Goal: Transaction & Acquisition: Register for event/course

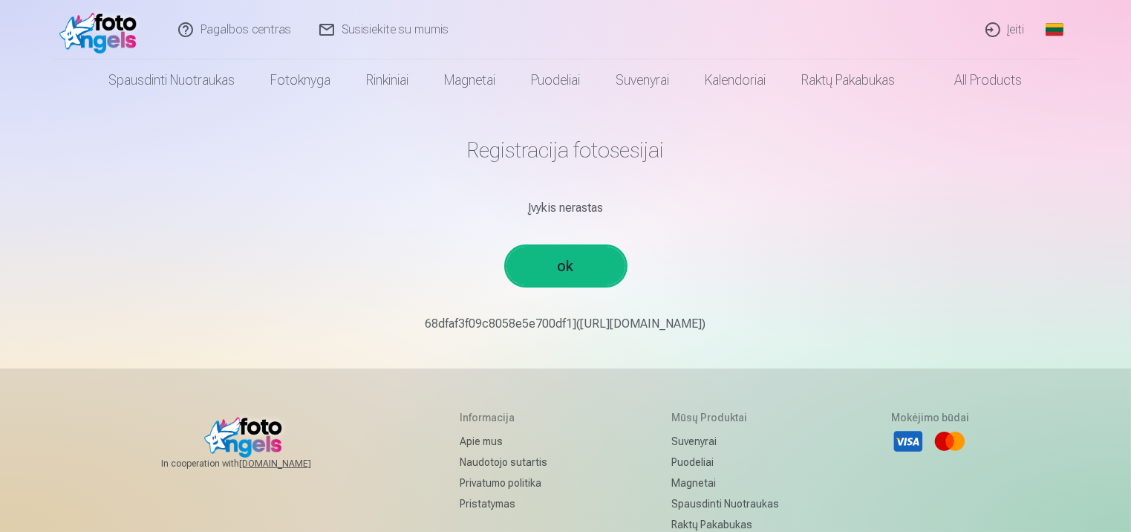
drag, startPoint x: 388, startPoint y: 172, endPoint x: 842, endPoint y: 330, distance: 481.4
click at [842, 330] on main "Registracija fotosesijai Įvykis nerastas ok 68dfaf3f09c8058e5e700df1]([URL][DOM…" at bounding box center [565, 234] width 867 height 267
click at [488, 128] on main "Registracija fotosesijai Įvykis nerastas ok 68dfaf3f09c8058e5e700df1]([URL][DOM…" at bounding box center [565, 234] width 867 height 267
drag, startPoint x: 455, startPoint y: 151, endPoint x: 845, endPoint y: 324, distance: 426.5
click at [845, 324] on main "Registracija fotosesijai Įvykis nerastas ok 68dfaf3f09c8058e5e700df1]([URL][DOM…" at bounding box center [565, 234] width 867 height 267
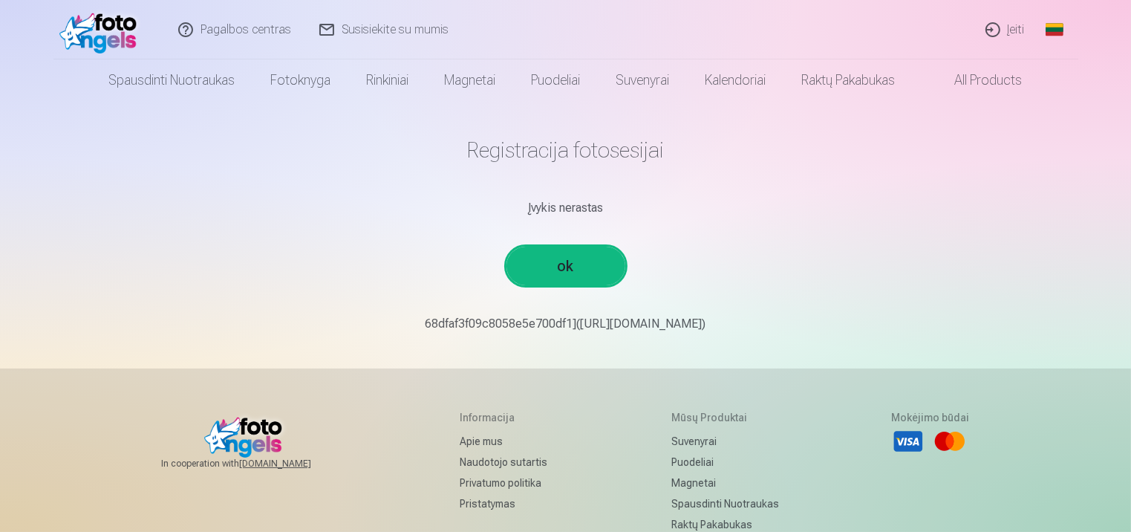
copy main "Registracija fotosesijai Įvykis nerastas ok 68dfaf3f09c8058e5e700df1]([URL][DOM…"
